Goal: Find specific page/section: Find specific page/section

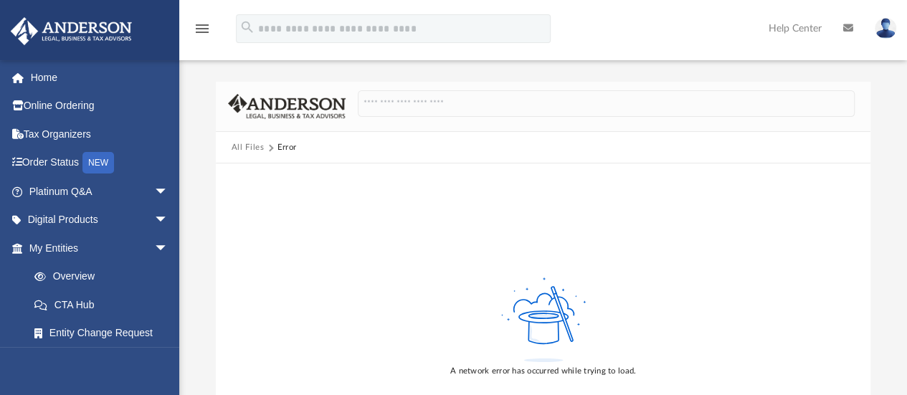
scroll to position [359, 0]
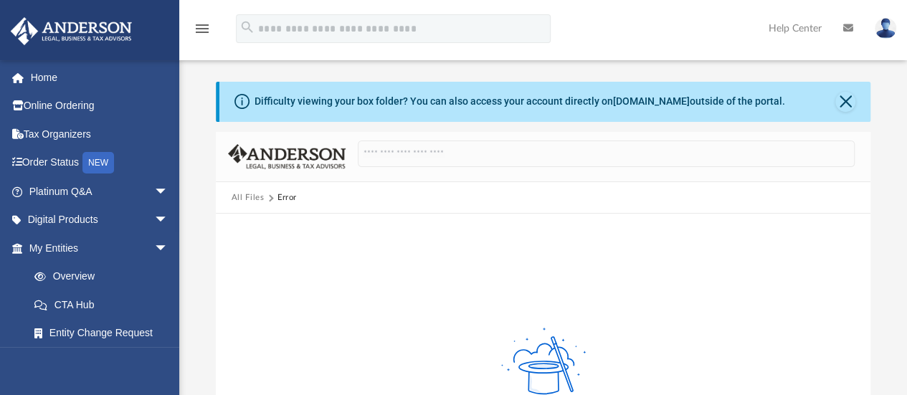
click at [587, 70] on div "Difficulty viewing your box folder? You can also access your account directly o…" at bounding box center [543, 296] width 728 height 488
click at [851, 100] on button "Close" at bounding box center [846, 102] width 20 height 20
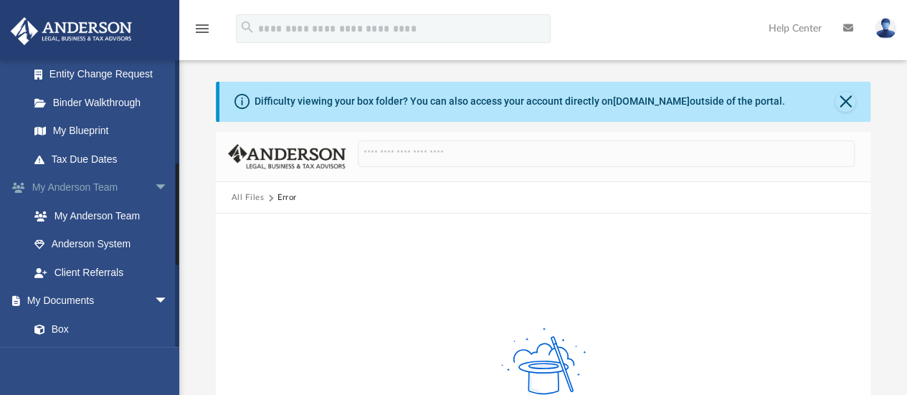
scroll to position [287, 0]
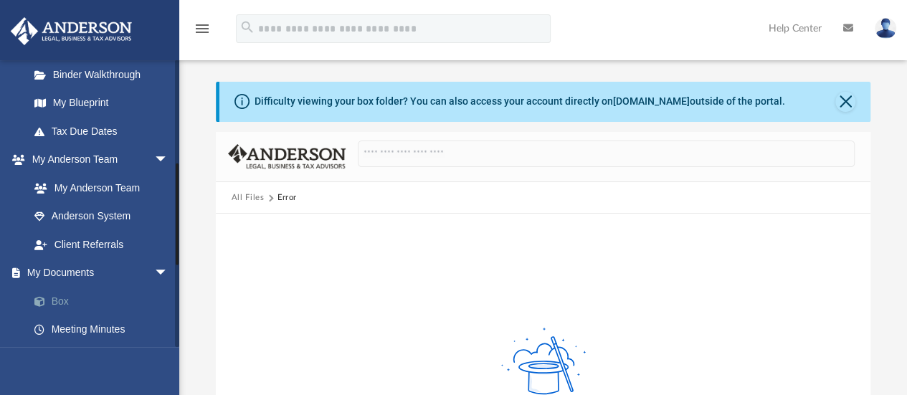
click at [66, 298] on link "Box" at bounding box center [105, 301] width 170 height 29
click at [66, 296] on link "Box" at bounding box center [105, 301] width 170 height 29
click at [623, 103] on link "[DOMAIN_NAME]" at bounding box center [651, 100] width 77 height 11
